Goal: Information Seeking & Learning: Learn about a topic

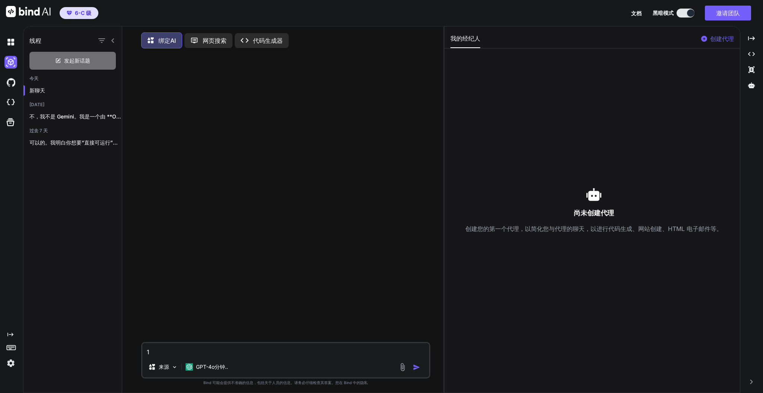
click at [8, 360] on img at bounding box center [10, 363] width 13 height 13
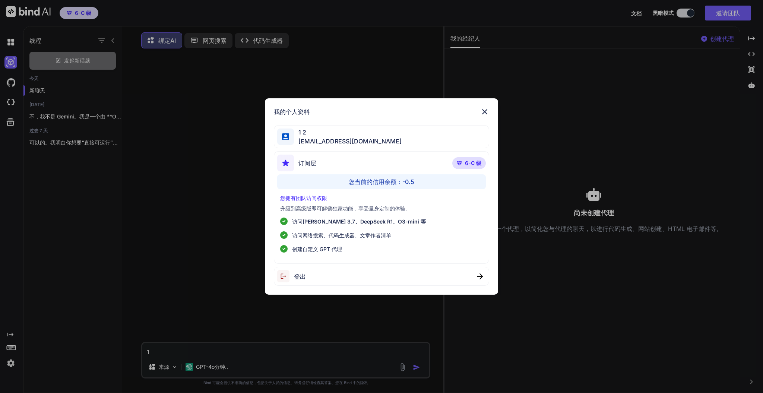
click at [403, 182] on font "-0.5" at bounding box center [408, 181] width 12 height 7
click at [486, 110] on img at bounding box center [484, 111] width 9 height 9
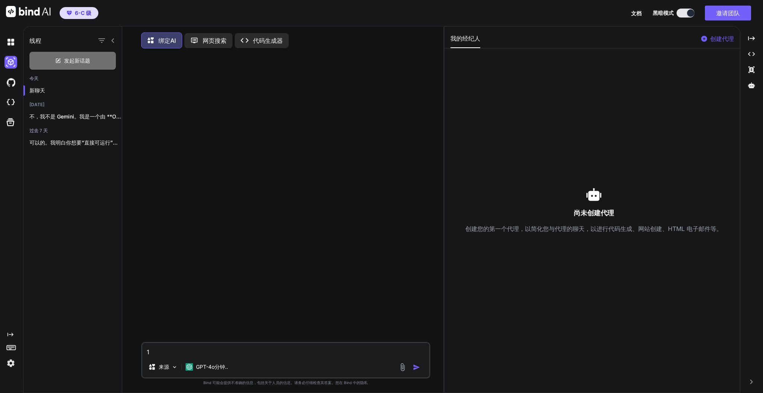
click at [324, 112] on div at bounding box center [286, 197] width 287 height 287
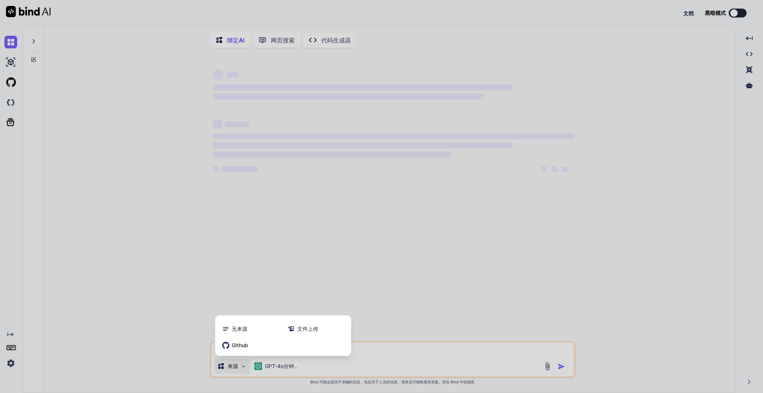
click at [273, 362] on div at bounding box center [381, 196] width 763 height 393
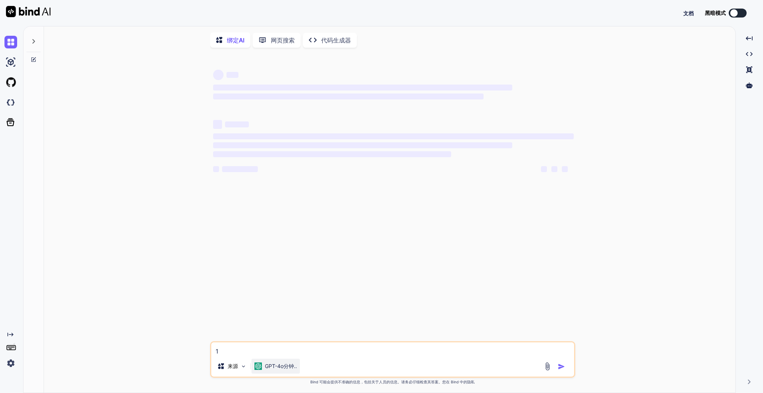
click at [275, 365] on font "GPT-4o分钟.." at bounding box center [281, 366] width 32 height 6
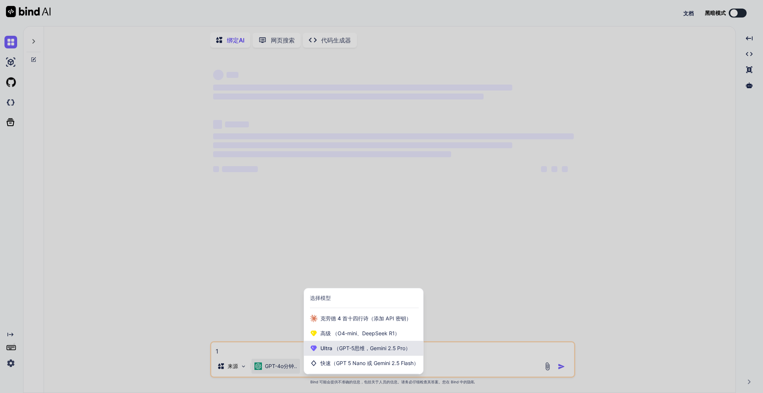
click at [345, 356] on div "Ultra （GPT-5思维，Gemini 2.5 Pro）" at bounding box center [363, 348] width 119 height 15
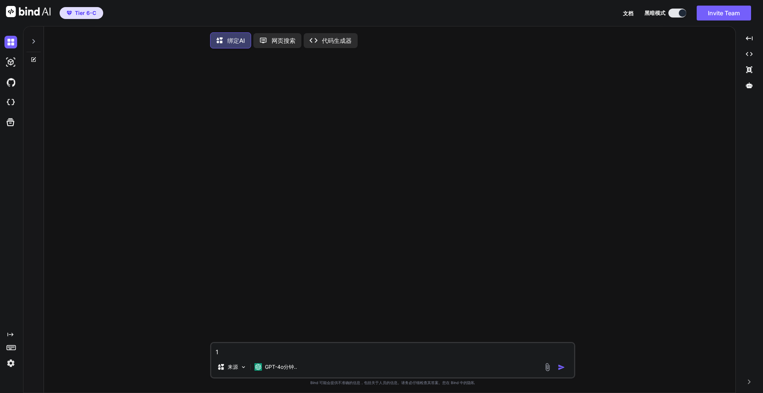
click at [10, 361] on img at bounding box center [10, 363] width 13 height 13
type textarea "x"
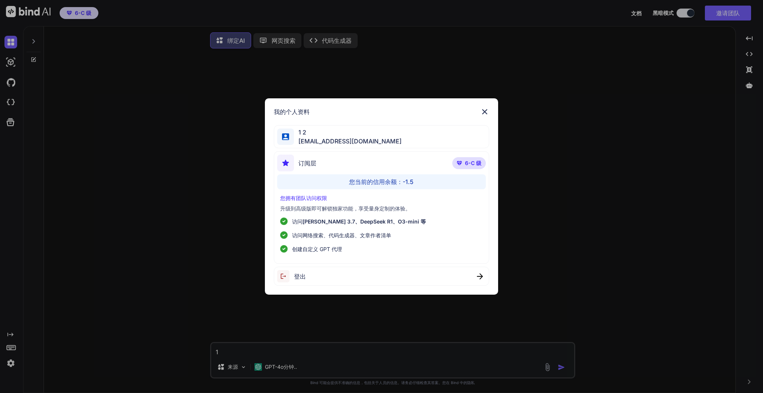
click at [411, 181] on font "-1.5" at bounding box center [408, 181] width 11 height 7
click at [474, 165] on font "6-C 级" at bounding box center [473, 163] width 16 height 6
click at [321, 221] on font "[PERSON_NAME] 3.7、DeepSeek R1、O3-mini 等" at bounding box center [363, 221] width 123 height 6
click at [350, 222] on font "[PERSON_NAME] 3.7、DeepSeek R1、O3-mini 等" at bounding box center [363, 221] width 123 height 6
click at [292, 199] on font "您拥有团队访问权限" at bounding box center [303, 198] width 47 height 6
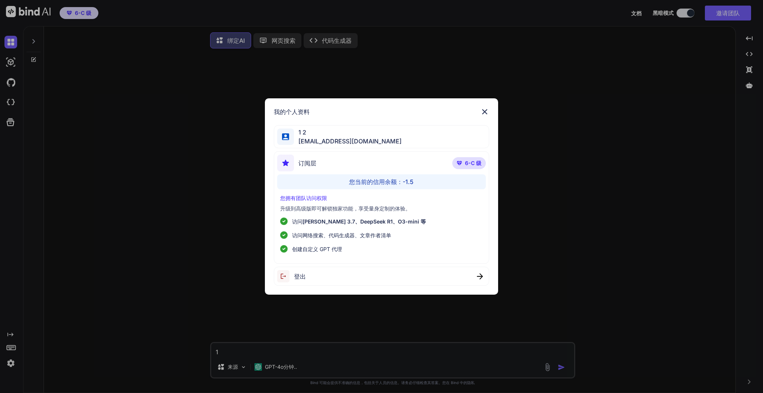
click at [393, 183] on font "您当前的信用余额：" at bounding box center [376, 181] width 54 height 7
click at [356, 164] on div "订阅层 6-C 级" at bounding box center [381, 165] width 209 height 20
click at [452, 165] on div "订阅层 6-C 级" at bounding box center [381, 165] width 209 height 20
click at [465, 162] on font "6-C 级" at bounding box center [473, 163] width 16 height 6
click at [294, 163] on div "订阅层" at bounding box center [296, 163] width 39 height 17
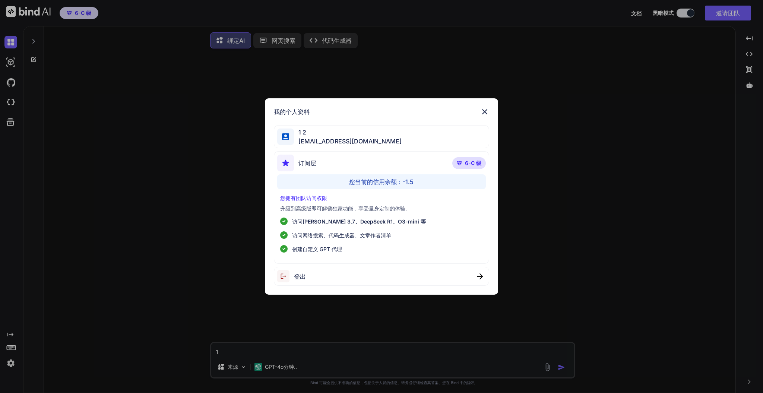
click at [279, 162] on img at bounding box center [285, 163] width 17 height 17
click at [474, 160] on font "6-C 级" at bounding box center [473, 163] width 16 height 6
click at [287, 160] on img at bounding box center [285, 163] width 17 height 17
click at [471, 161] on font "6-C 级" at bounding box center [473, 163] width 16 height 6
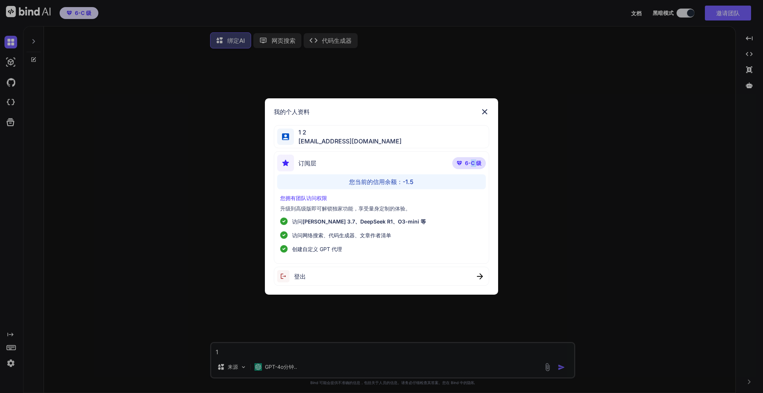
click at [471, 161] on font "6-C 级" at bounding box center [473, 163] width 16 height 6
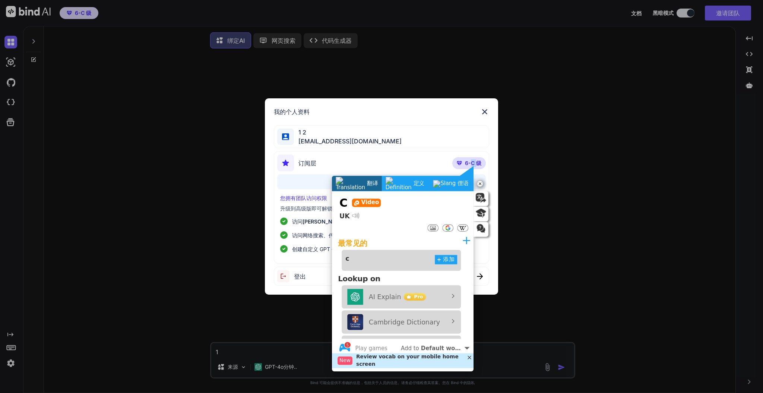
click at [483, 109] on img at bounding box center [484, 111] width 9 height 9
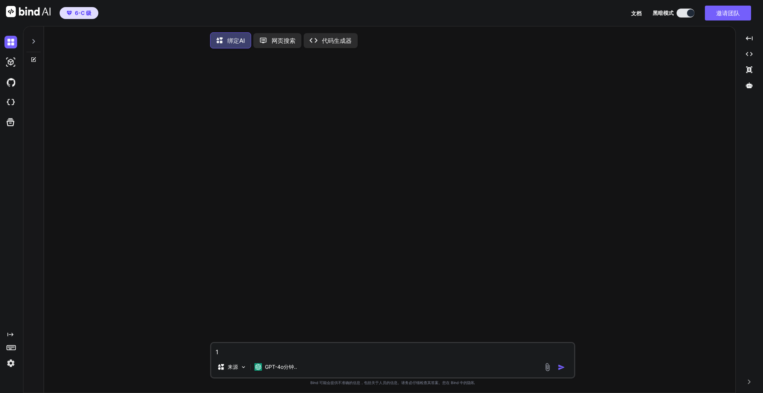
click at [7, 364] on img at bounding box center [10, 363] width 13 height 13
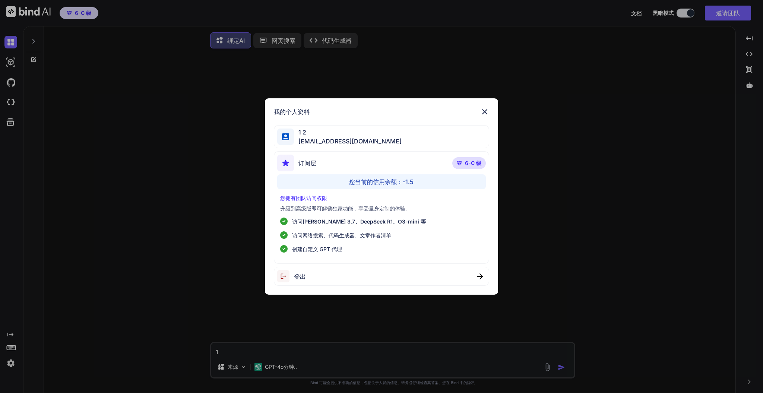
click at [355, 235] on font "访问网络搜索、代码生成器、文章作者清单" at bounding box center [341, 235] width 99 height 6
click at [364, 220] on font "[PERSON_NAME] 3.7、DeepSeek R1、O3-mini 等" at bounding box center [363, 221] width 123 height 6
click at [372, 204] on div "您拥有团队访问权限 升级到高级版即可解锁独家功能，享受量身定制的体验。 访问 [PERSON_NAME] 3.7、DeepSeek R1、O3-mini 等 …" at bounding box center [381, 223] width 209 height 58
click at [483, 112] on img at bounding box center [484, 111] width 9 height 9
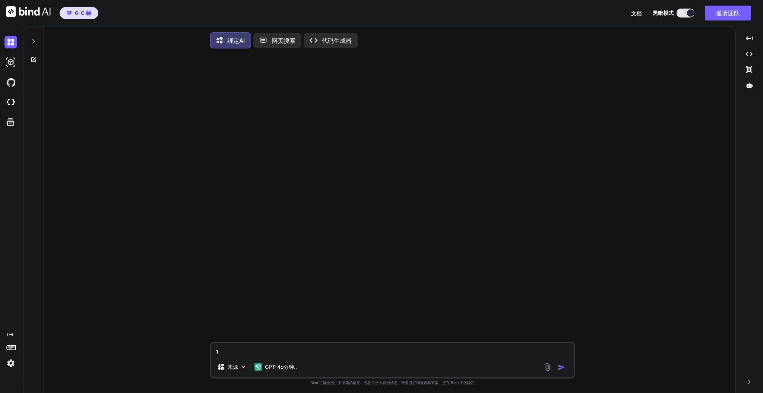
click at [15, 361] on img at bounding box center [10, 363] width 13 height 13
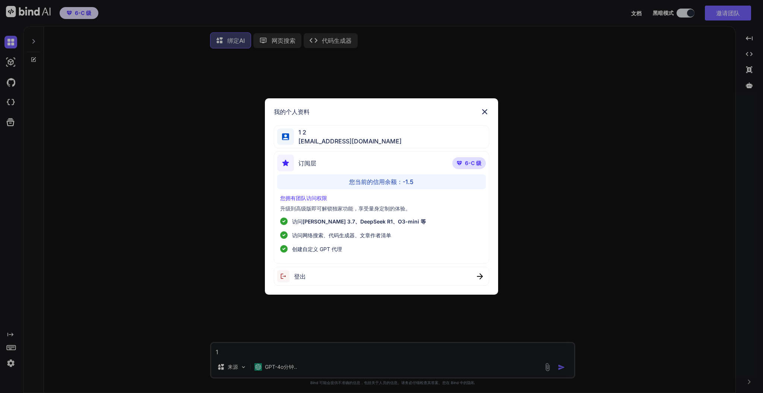
click at [332, 137] on font "[EMAIL_ADDRESS][DOMAIN_NAME]" at bounding box center [349, 140] width 103 height 7
click at [483, 111] on img at bounding box center [484, 111] width 9 height 9
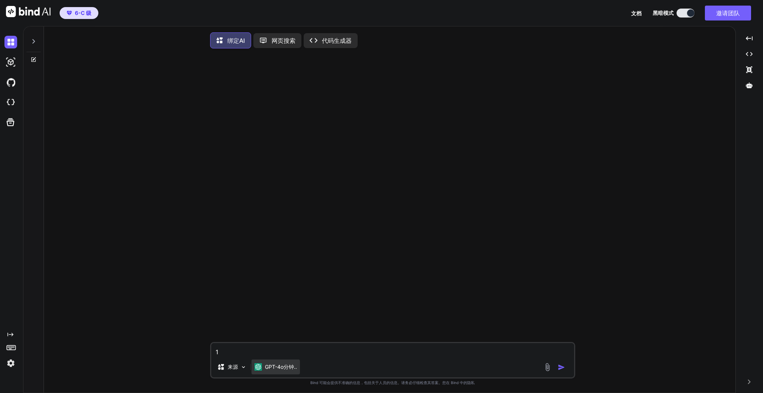
click at [272, 365] on p "GPT-4o分钟.." at bounding box center [281, 366] width 32 height 7
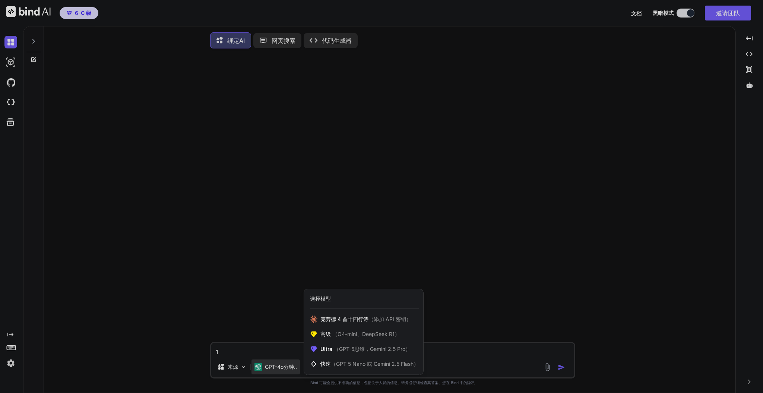
click at [452, 353] on div at bounding box center [381, 196] width 763 height 393
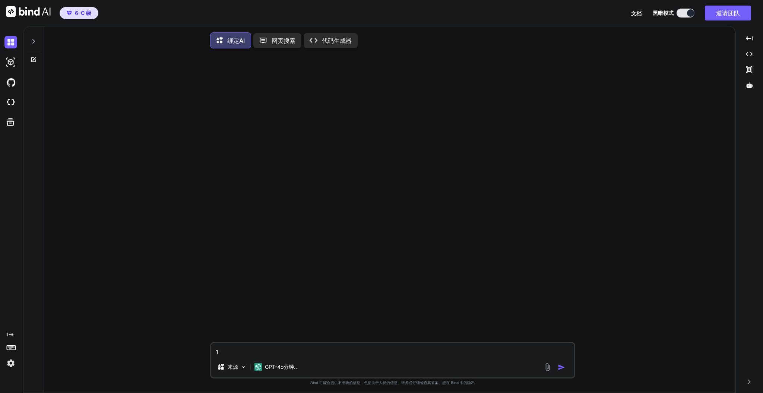
click at [452, 353] on textarea "1" at bounding box center [392, 349] width 363 height 13
type textarea "啊"
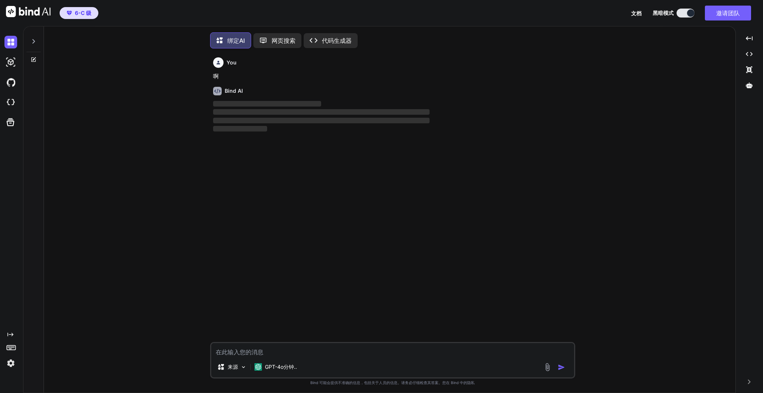
scroll to position [3, 0]
click at [286, 366] on font "GPT-4o分钟.." at bounding box center [281, 365] width 32 height 6
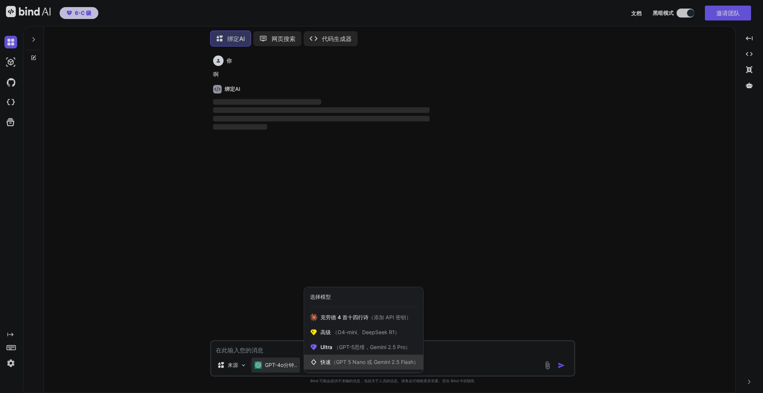
click at [351, 361] on font "（GPT 5 Nano 或 Gemini 2.5 Flash）" at bounding box center [375, 362] width 88 height 6
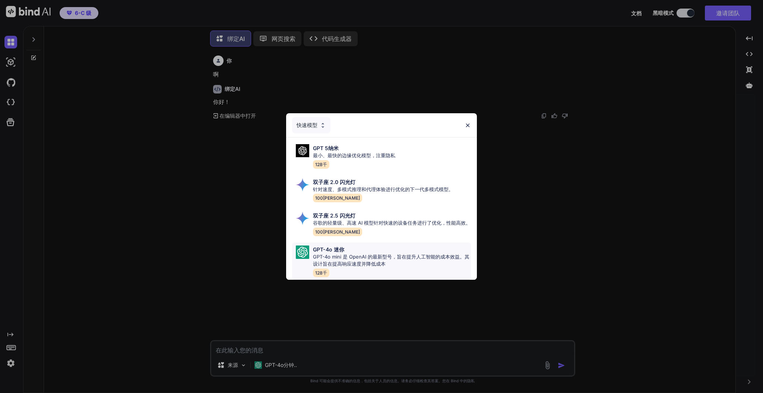
click at [343, 255] on font "GPT-4o mini 是 OpenAI 的最新型号，旨在提升人工智能的成本效益。其设计旨在提高响应速度并降低成本" at bounding box center [391, 260] width 156 height 13
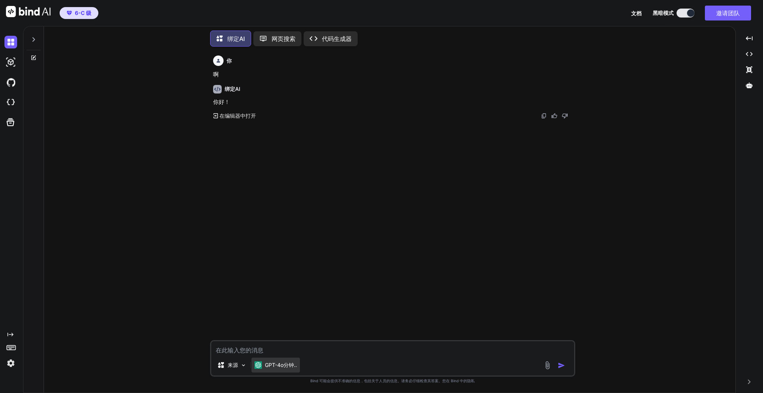
click at [278, 363] on font "GPT-4o分钟.." at bounding box center [281, 365] width 32 height 6
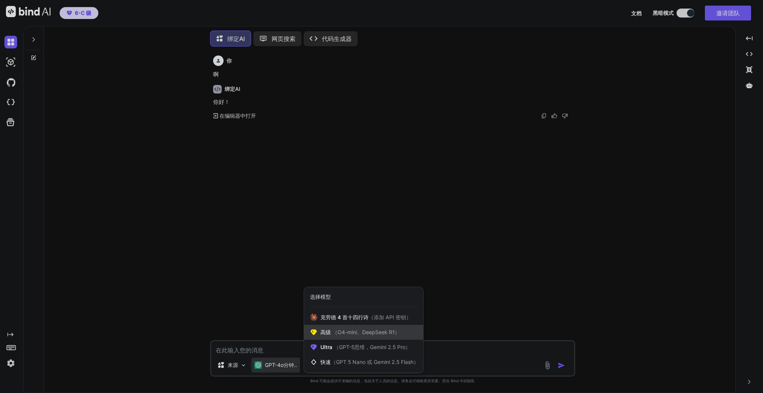
click at [361, 328] on div "高级 （O4-mini、DeepSeek R1）" at bounding box center [363, 332] width 119 height 15
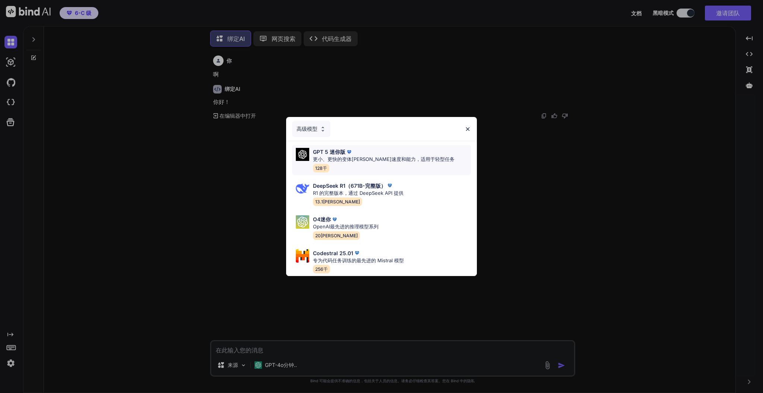
click at [368, 156] on font "更小、更快的变体[PERSON_NAME]速度和能力，适用于轻型任务" at bounding box center [383, 159] width 141 height 6
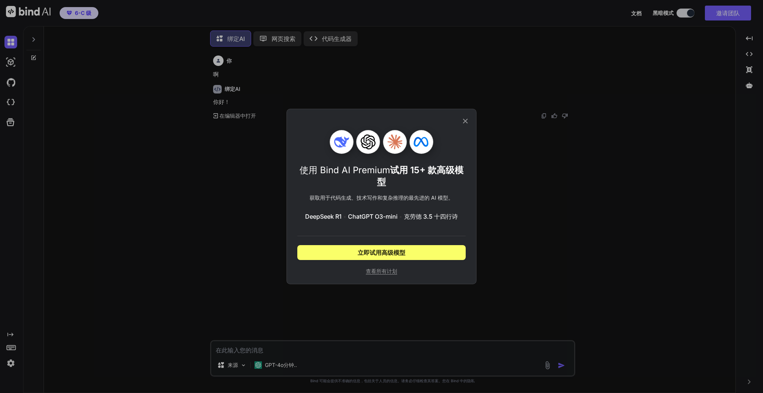
click at [464, 122] on icon at bounding box center [465, 121] width 5 height 5
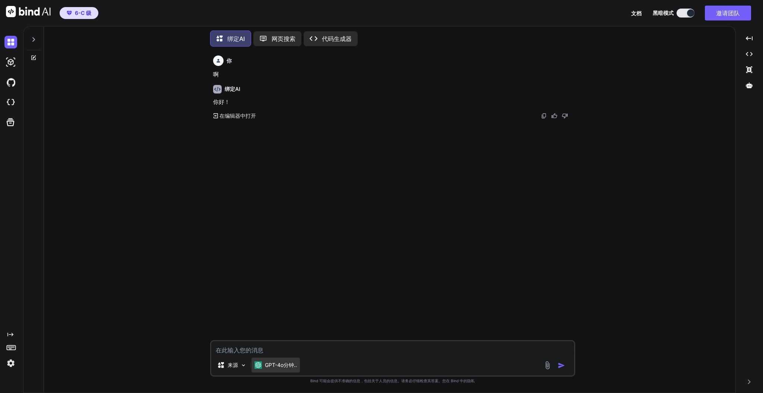
click at [276, 366] on font "GPT-4o分钟.." at bounding box center [281, 365] width 32 height 6
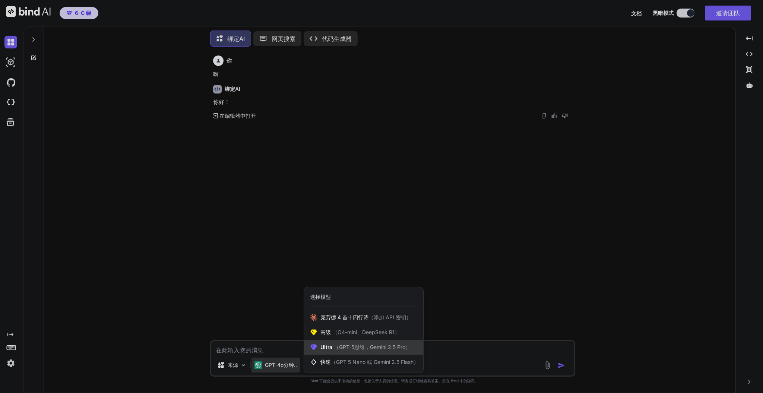
click at [352, 349] on font "（GPT-5思维，Gemini 2.5 Pro）" at bounding box center [372, 347] width 77 height 6
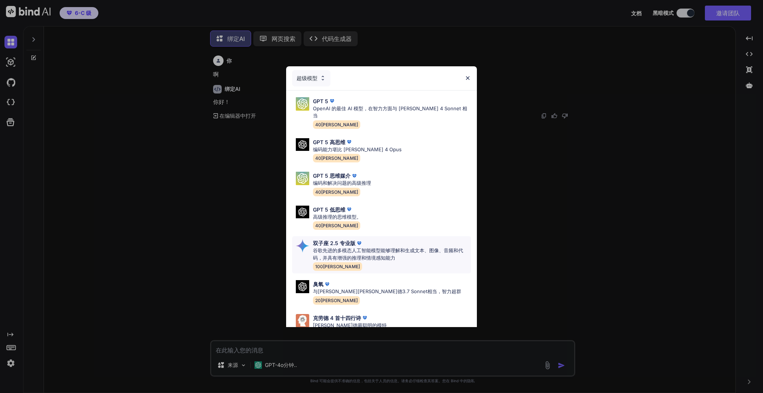
click at [391, 252] on font "谷歌先进的多模态人工智能模型能够理解和生成文本、图像、音频和代码，并具有增强的推理和情境感知能力" at bounding box center [388, 253] width 150 height 13
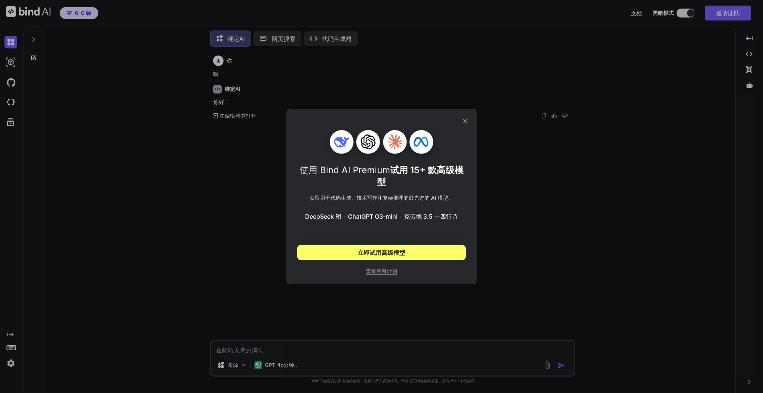
click at [464, 120] on icon at bounding box center [465, 121] width 8 height 8
